Goal: Navigation & Orientation: Find specific page/section

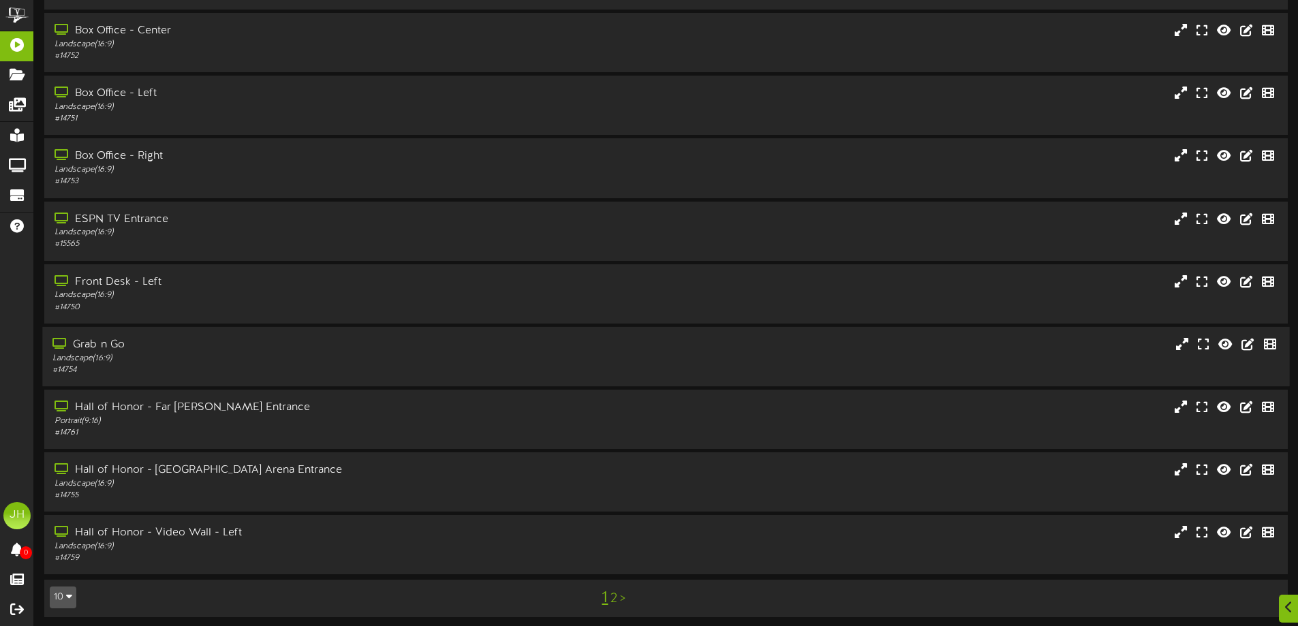
scroll to position [105, 0]
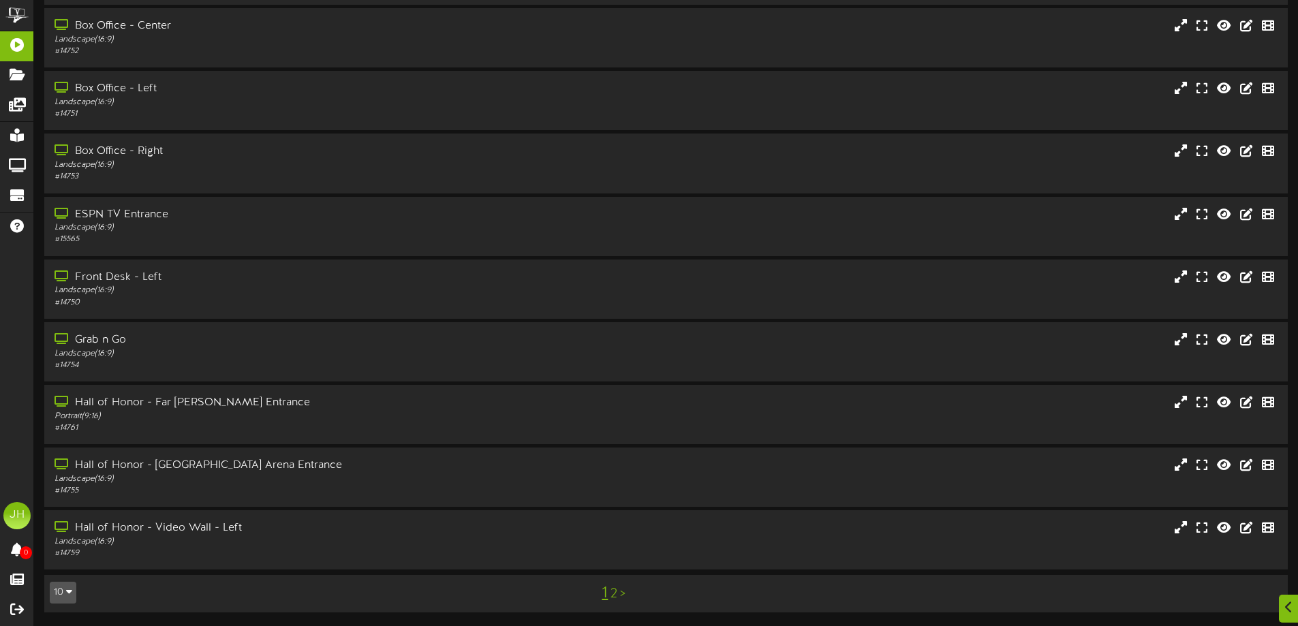
click at [613, 591] on link "2" at bounding box center [614, 594] width 7 height 15
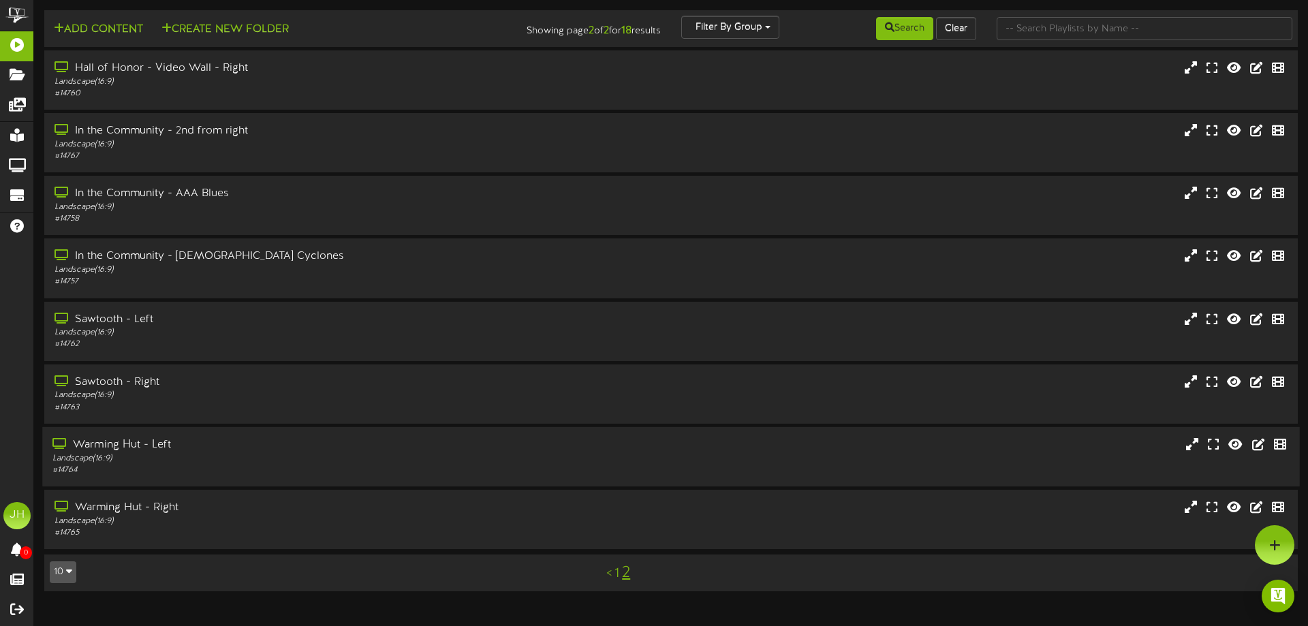
click at [298, 452] on div "Warming Hut - Left" at bounding box center [304, 445] width 504 height 16
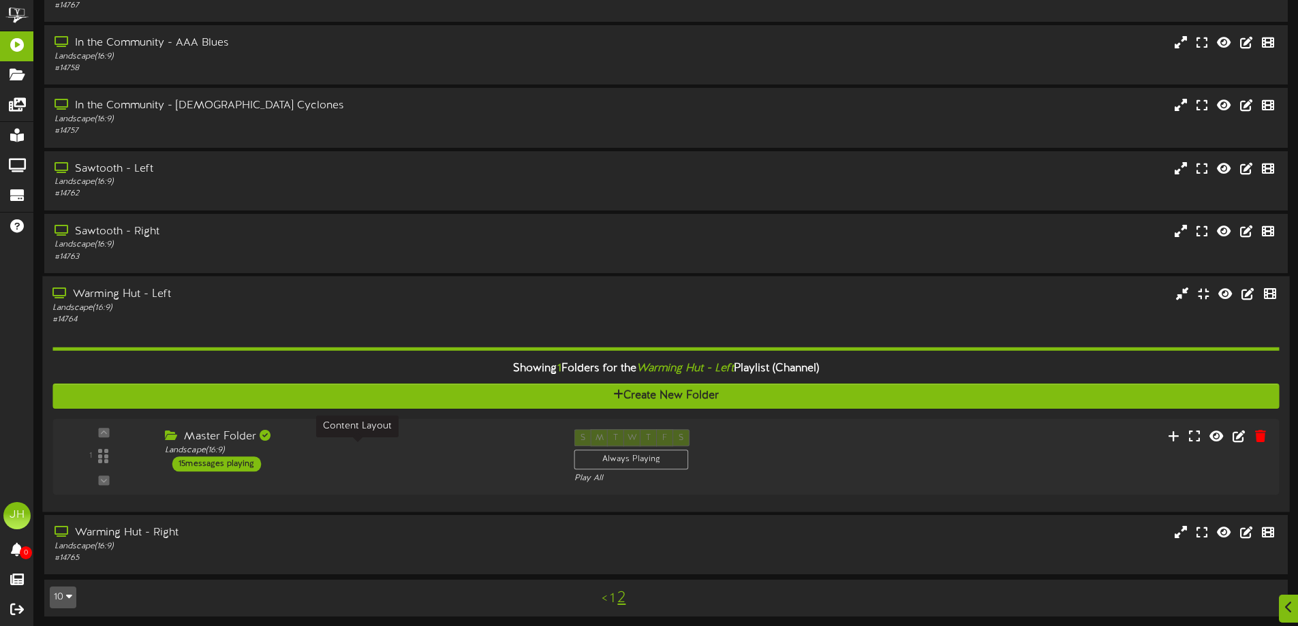
scroll to position [155, 0]
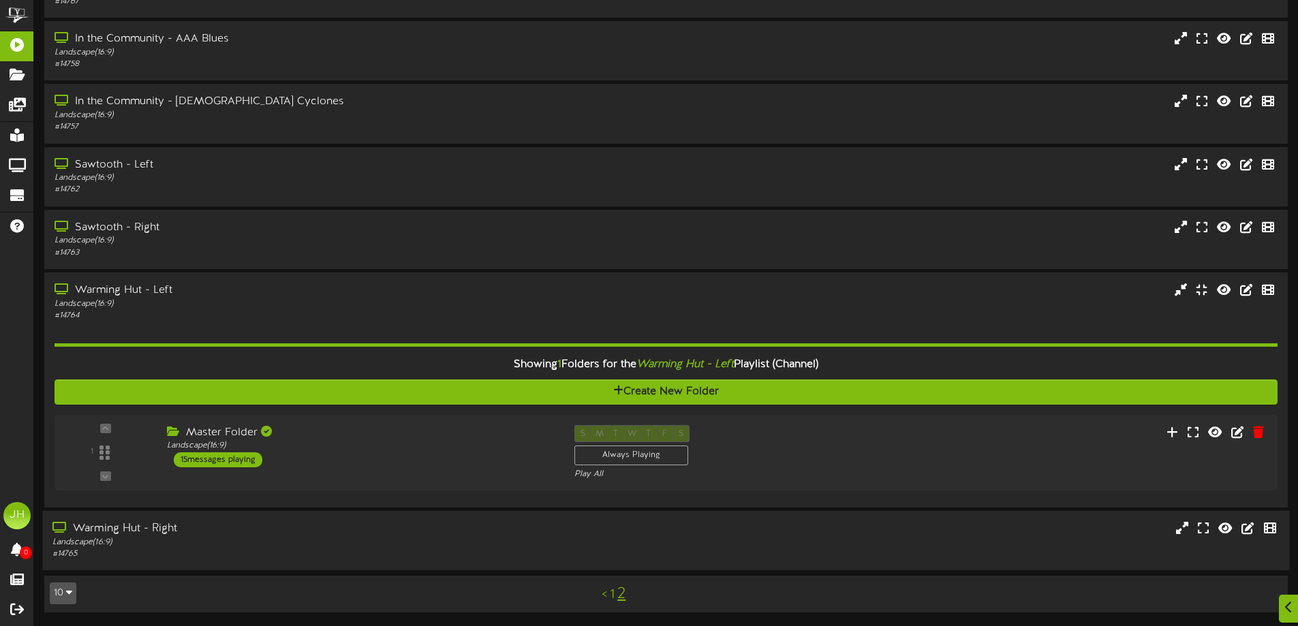
click at [278, 534] on div "Warming Hut - Right" at bounding box center [301, 529] width 499 height 16
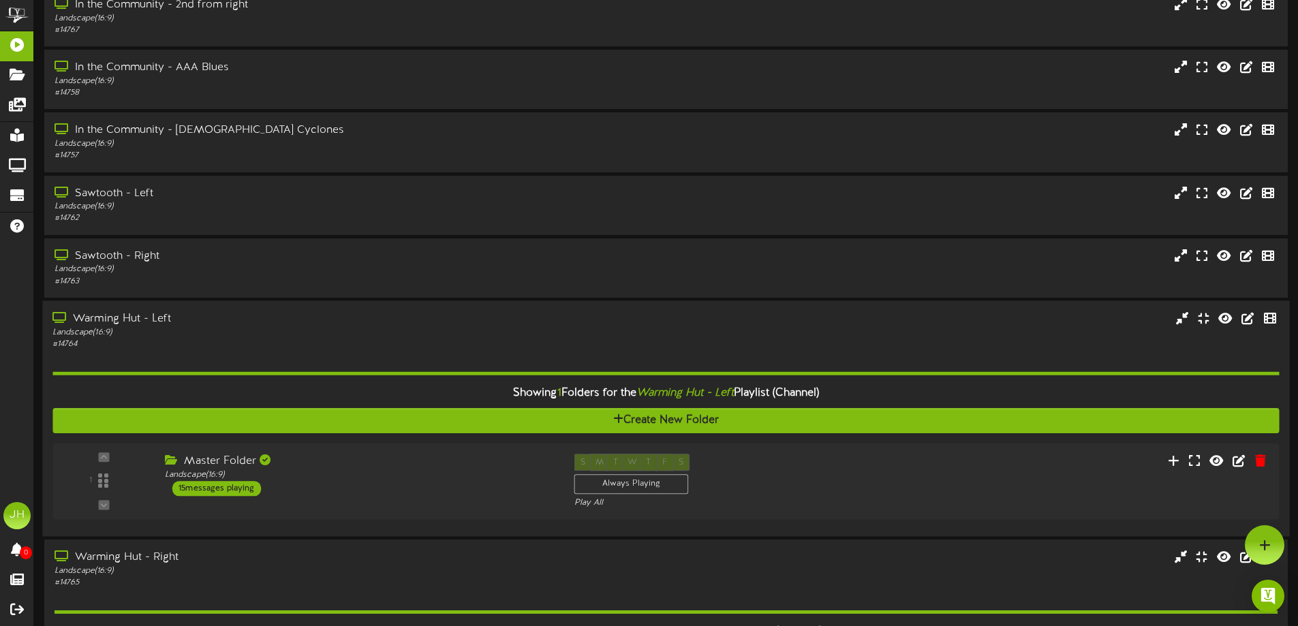
scroll to position [58, 0]
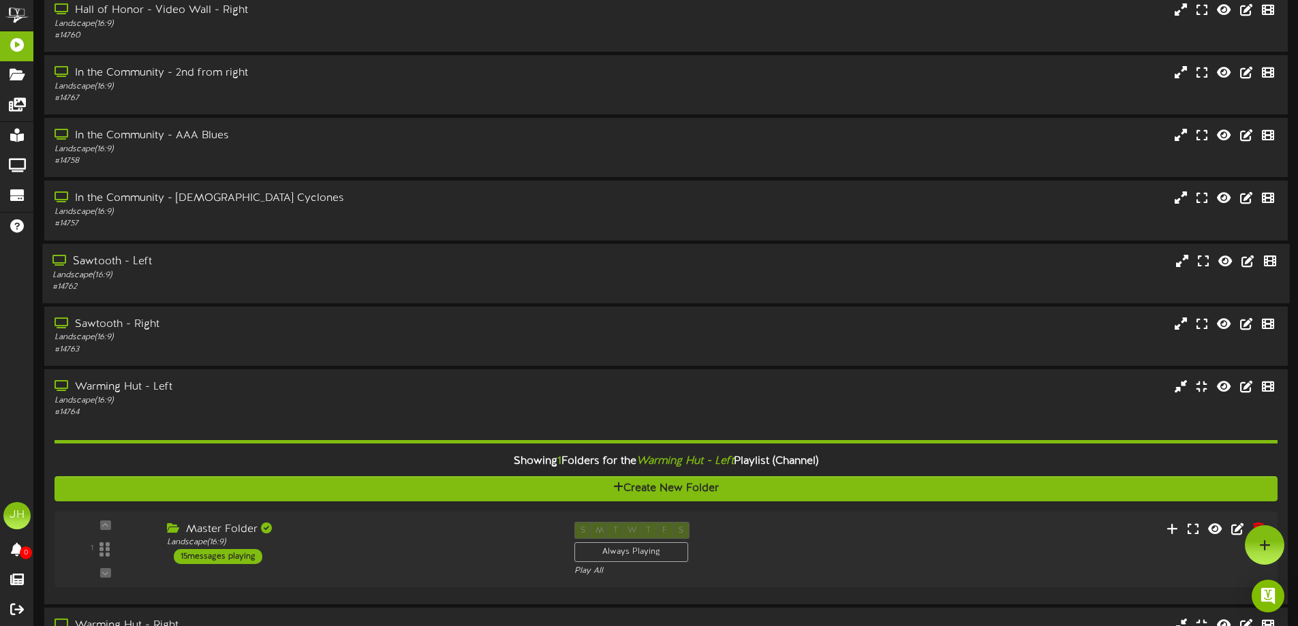
click at [320, 260] on div "Sawtooth - Left" at bounding box center [301, 261] width 499 height 16
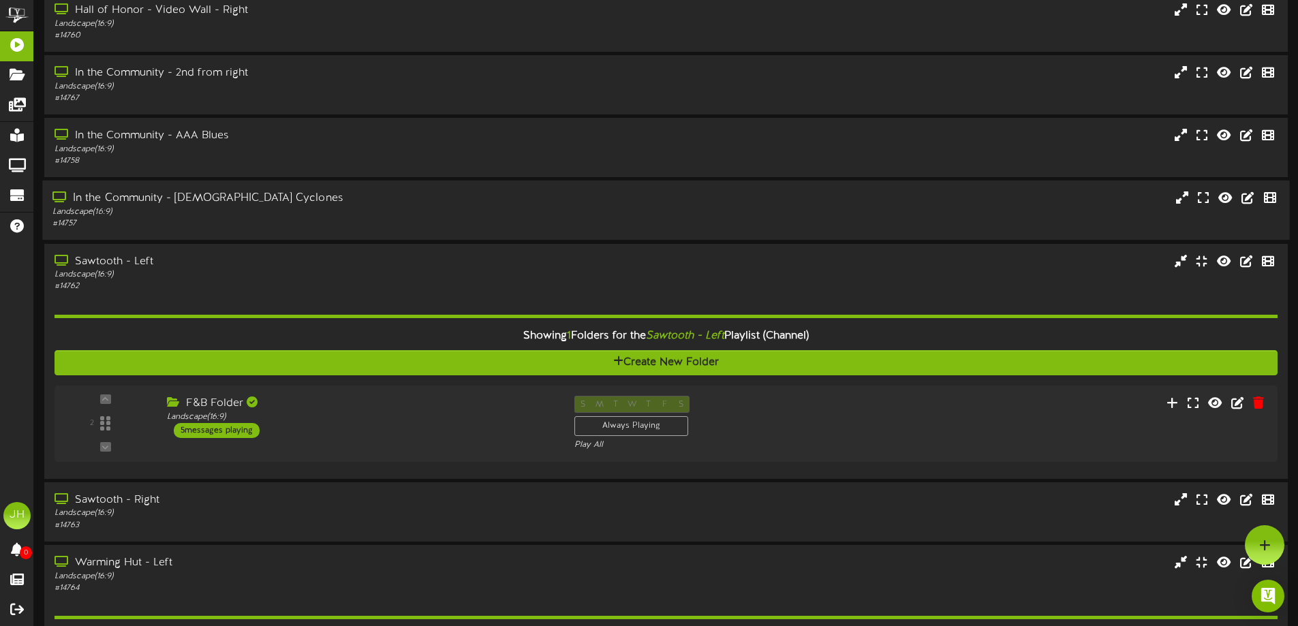
click at [291, 203] on div "In the Community - Lady Cyclones" at bounding box center [301, 199] width 499 height 16
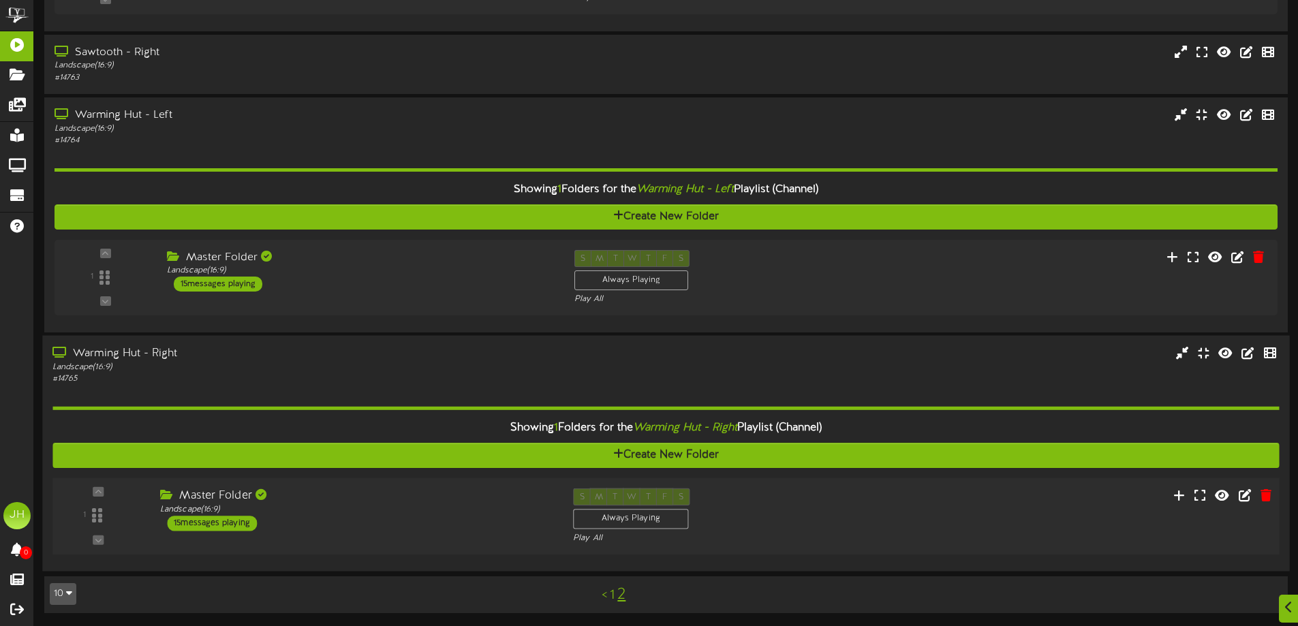
scroll to position [682, 0]
click at [610, 594] on link "1" at bounding box center [612, 594] width 5 height 15
